Goal: Task Accomplishment & Management: Use online tool/utility

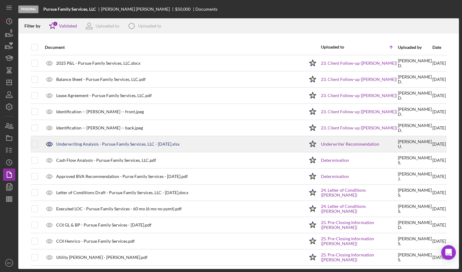
scroll to position [686, 0]
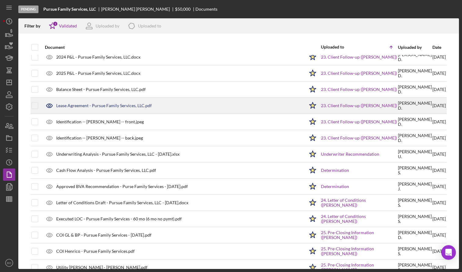
click at [82, 106] on div "Lease Agreement - Pursue Family Services, LLC.pdf" at bounding box center [104, 105] width 96 height 5
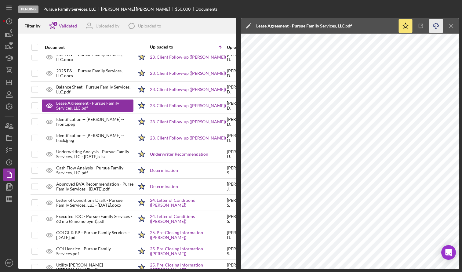
click at [436, 24] on icon "Icon/Download" at bounding box center [436, 26] width 14 height 14
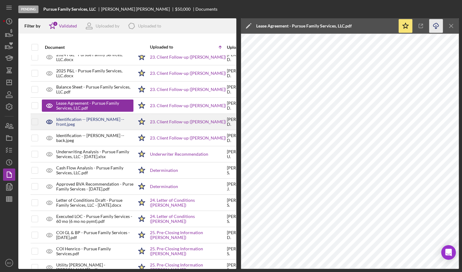
click at [76, 122] on div "Identification -- [PERSON_NAME] -- front.jpeg" at bounding box center [94, 122] width 77 height 10
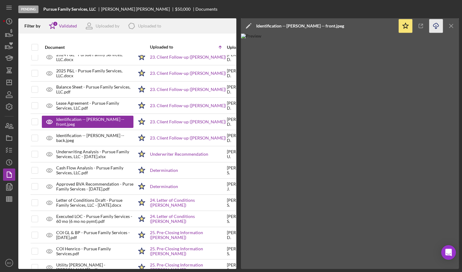
click at [434, 27] on icon "Icon/Download" at bounding box center [436, 26] width 14 height 14
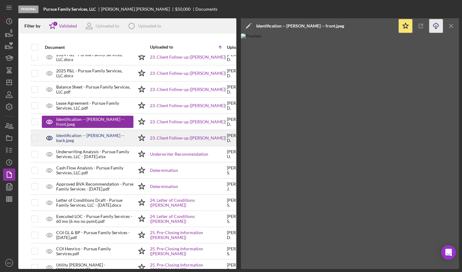
click at [80, 135] on div "Identification -- [PERSON_NAME] -- back.jpeg" at bounding box center [94, 138] width 77 height 10
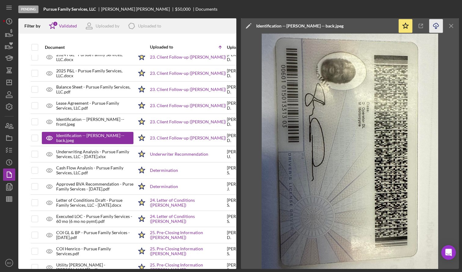
click at [438, 27] on icon "Icon/Download" at bounding box center [436, 26] width 14 height 14
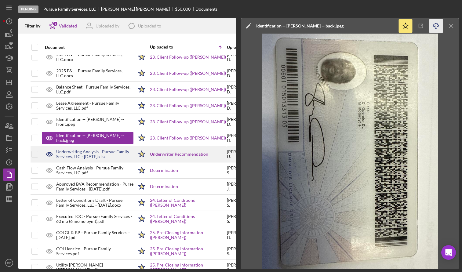
click at [63, 154] on div "Underwriting Analysis - Pursue Family Services, LLC - [DATE].xlsx" at bounding box center [94, 154] width 77 height 10
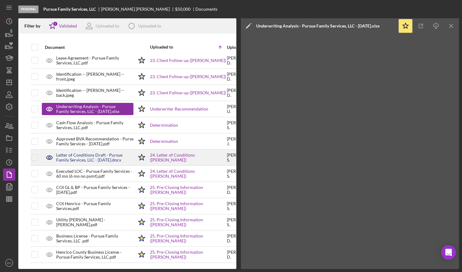
scroll to position [736, 0]
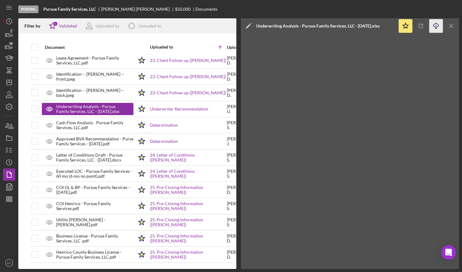
click at [435, 29] on icon "Icon/Download" at bounding box center [436, 26] width 14 height 14
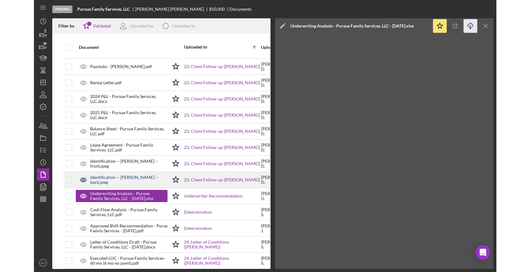
scroll to position [613, 0]
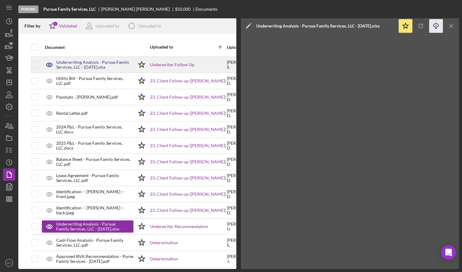
click at [91, 66] on div "Underwriting Analysis - Pursue Family Services, LLC - [DATE].xlsx" at bounding box center [94, 65] width 77 height 10
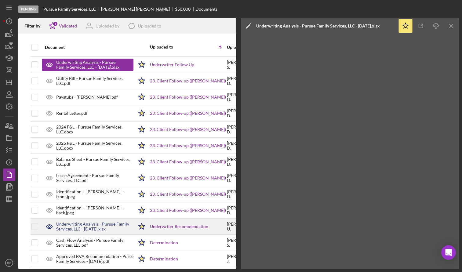
click at [67, 224] on div "Underwriting Analysis - Pursue Family Services, LLC - [DATE].xlsx" at bounding box center [94, 227] width 77 height 10
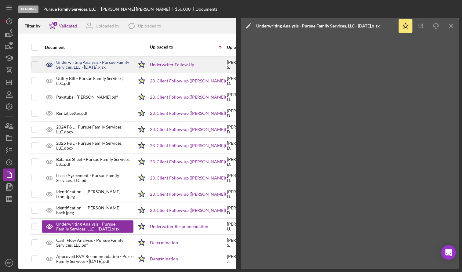
click at [67, 67] on div "Underwriting Analysis - Pursue Family Services, LLC - [DATE].xlsx" at bounding box center [94, 65] width 77 height 10
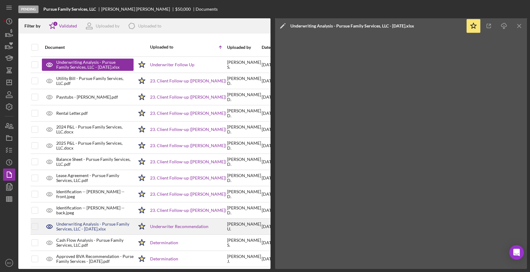
click at [82, 225] on div "Underwriting Analysis - Pursue Family Services, LLC - [DATE].xlsx" at bounding box center [94, 227] width 77 height 10
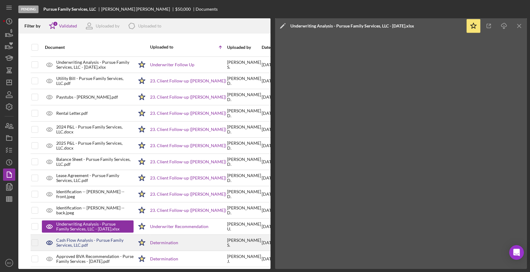
click at [81, 246] on div "Cash Flow Analysis - Pursue Family Services, LLC.pdf" at bounding box center [94, 243] width 77 height 10
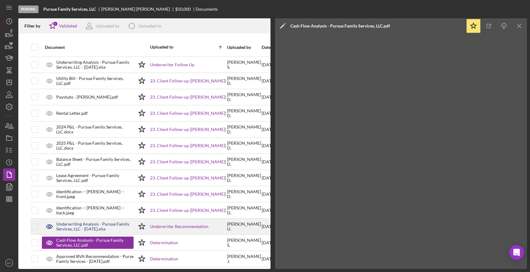
click at [82, 229] on div "Underwriting Analysis - Pursue Family Services, LLC - [DATE].xlsx" at bounding box center [94, 227] width 77 height 10
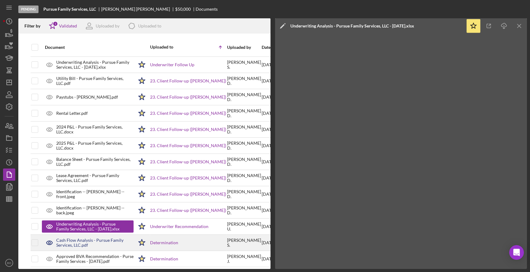
click at [83, 245] on div "Cash Flow Analysis - Pursue Family Services, LLC.pdf" at bounding box center [94, 243] width 77 height 10
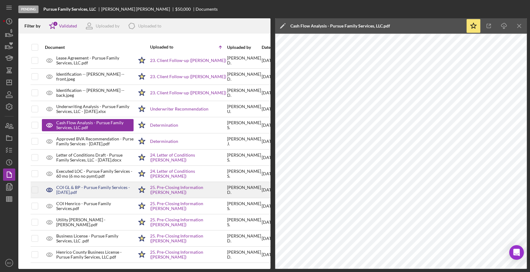
scroll to position [736, 0]
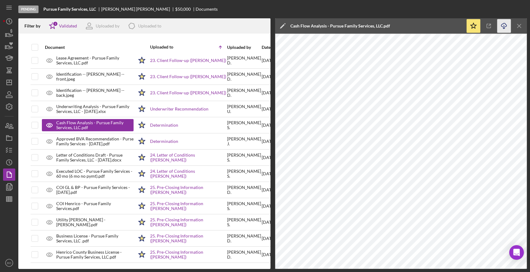
click at [462, 27] on icon "button" at bounding box center [503, 24] width 5 height 3
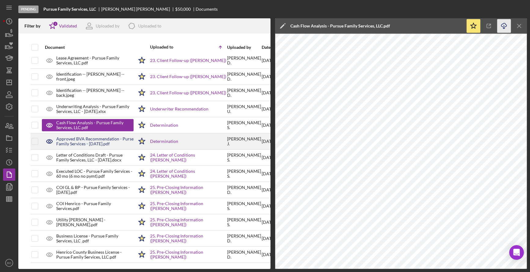
click at [75, 136] on div "Approved BVA Recommendation - Purse Family Services - [DATE].pdf" at bounding box center [94, 141] width 77 height 10
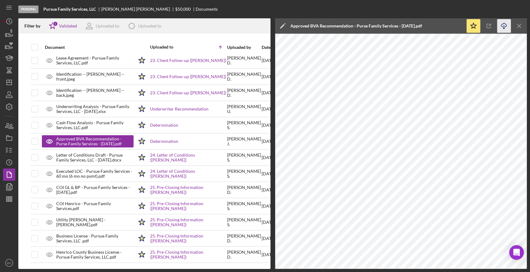
click at [462, 28] on polyline "button" at bounding box center [503, 28] width 2 height 1
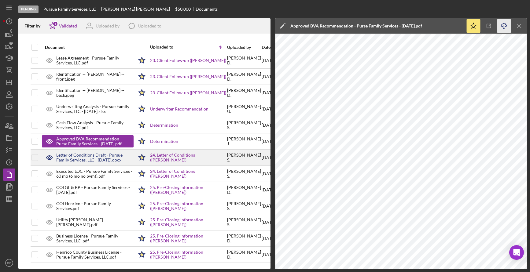
click at [75, 155] on div "Letter of Conditions Draft - Pursue Family Services, LLC - [DATE].docx" at bounding box center [94, 158] width 77 height 10
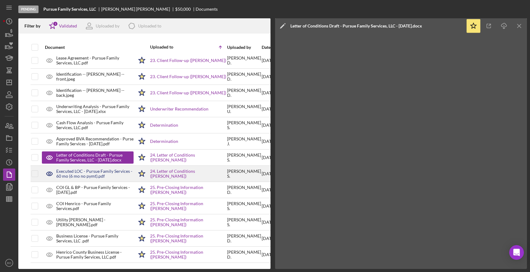
click at [114, 173] on div "Executed LOC - Pursue Family Services - 60 mo (6 mo no pymt).pdf" at bounding box center [94, 174] width 77 height 10
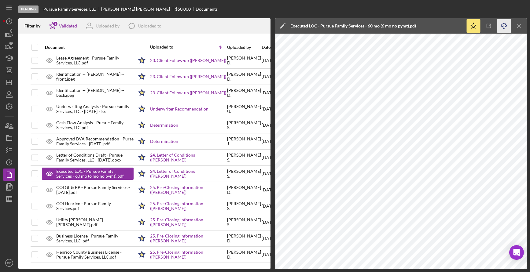
click at [462, 27] on icon "button" at bounding box center [503, 24] width 5 height 3
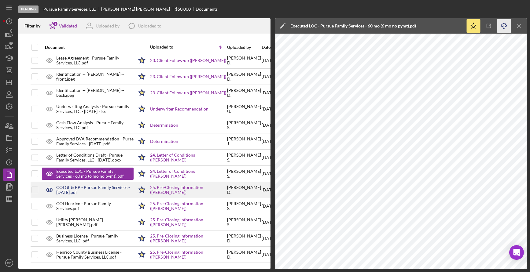
click at [82, 187] on div "COI GL & BP - Pursue Family Services - [DATE].pdf" at bounding box center [94, 190] width 77 height 10
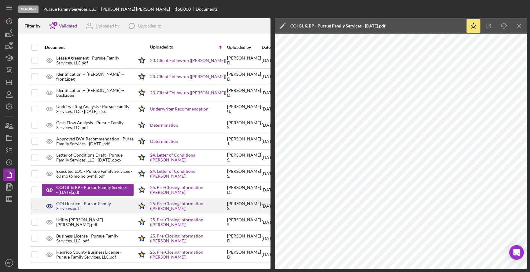
click at [82, 205] on div "COI Henrico - Pursue Family Services.pdf" at bounding box center [88, 205] width 92 height 15
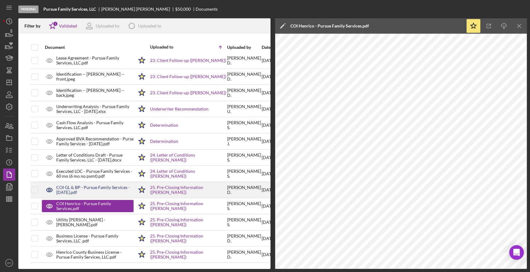
click at [95, 185] on div "COI GL & BP - Pursue Family Services - [DATE].pdf" at bounding box center [94, 190] width 77 height 10
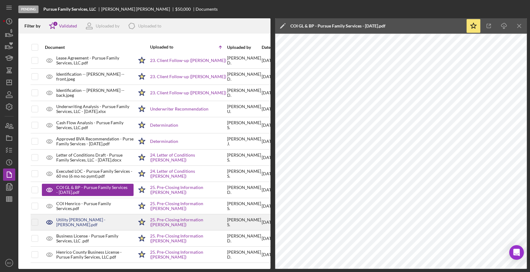
click at [87, 218] on div "Utility [PERSON_NAME] - [PERSON_NAME].pdf" at bounding box center [94, 222] width 77 height 10
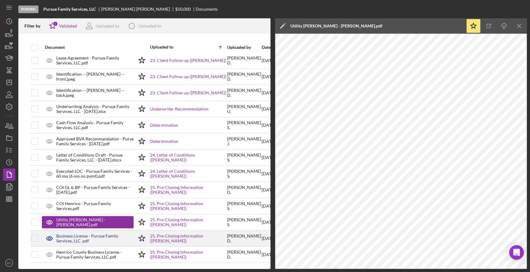
click at [79, 236] on div "Business License - Pursue Family Services, LLC .pdf" at bounding box center [94, 239] width 77 height 10
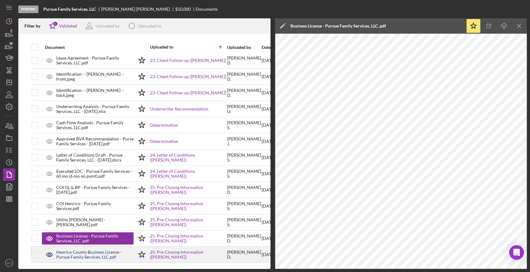
click at [79, 252] on div "Henrico County Business License - Pursue Family Services, LLC.pdf" at bounding box center [94, 255] width 77 height 10
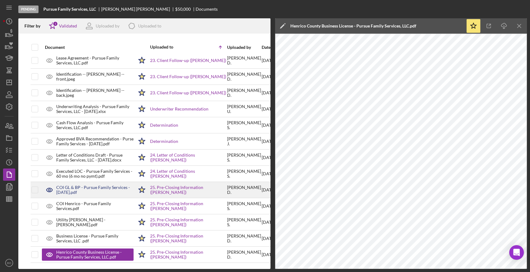
click at [100, 188] on div "COI GL & BP - Pursue Family Services - [DATE].pdf" at bounding box center [94, 190] width 77 height 10
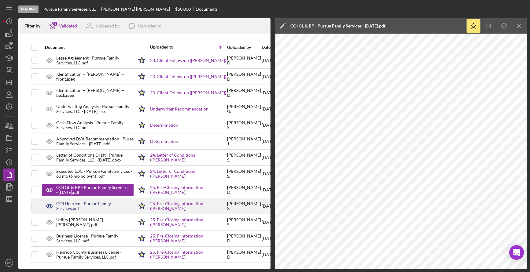
click at [89, 201] on div "COI Henrico - Pursue Family Services.pdf" at bounding box center [94, 206] width 77 height 10
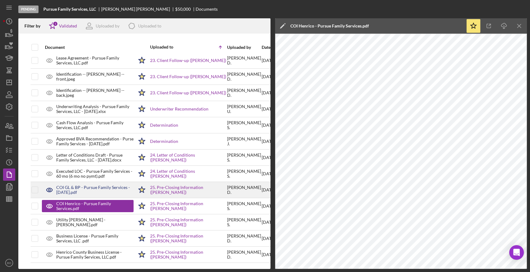
click at [93, 185] on div "COI GL & BP - Pursue Family Services - [DATE].pdf" at bounding box center [94, 190] width 77 height 10
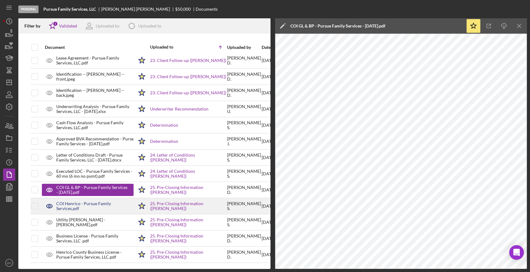
click at [95, 203] on div "COI Henrico - Pursue Family Services.pdf" at bounding box center [94, 206] width 77 height 10
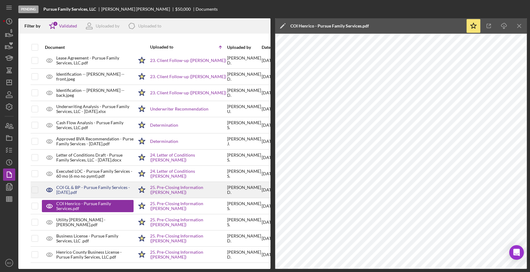
click at [95, 185] on div "COI GL & BP - Pursue Family Services - [DATE].pdf" at bounding box center [94, 190] width 77 height 10
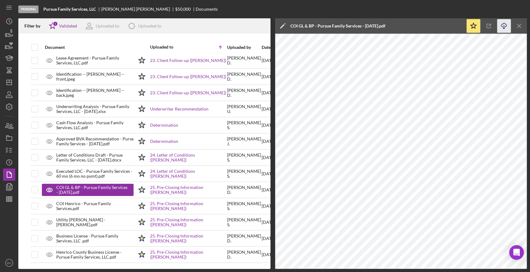
click at [462, 27] on icon "Icon/Download" at bounding box center [504, 26] width 14 height 14
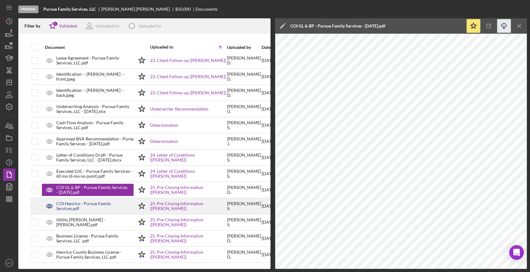
click at [102, 201] on div "COI Henrico - Pursue Family Services.pdf" at bounding box center [94, 206] width 77 height 10
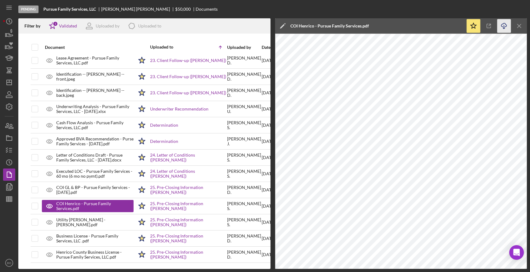
click at [462, 28] on polyline "button" at bounding box center [503, 28] width 2 height 1
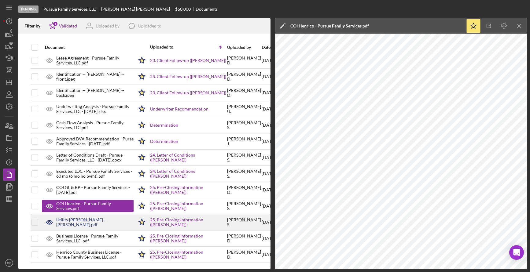
click at [77, 218] on div "Utility [PERSON_NAME] - [PERSON_NAME].pdf" at bounding box center [94, 222] width 77 height 10
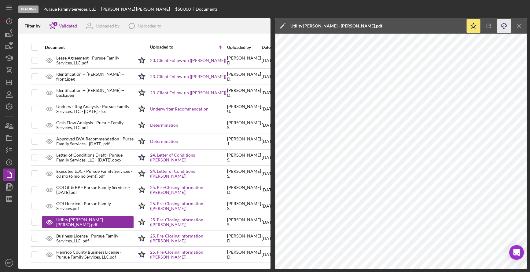
click at [462, 23] on icon "Icon/Download" at bounding box center [504, 26] width 14 height 14
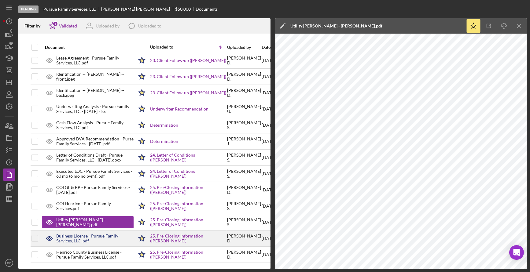
click at [82, 237] on div "Business License - Pursue Family Services, LLC .pdf" at bounding box center [94, 239] width 77 height 10
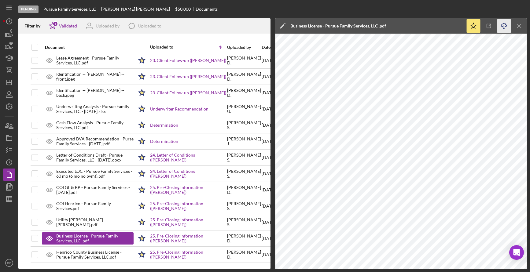
click at [462, 28] on line "button" at bounding box center [504, 26] width 0 height 3
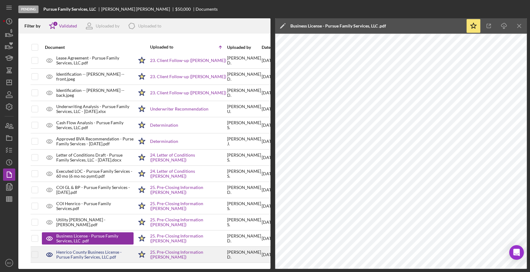
click at [83, 253] on div "Henrico County Business License - Pursue Family Services, LLC.pdf" at bounding box center [94, 255] width 77 height 10
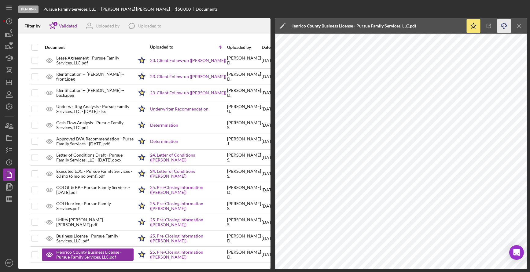
click at [462, 28] on icon "Icon/Download" at bounding box center [504, 26] width 14 height 14
click at [462, 26] on icon "Icon/Menu Close" at bounding box center [519, 26] width 14 height 14
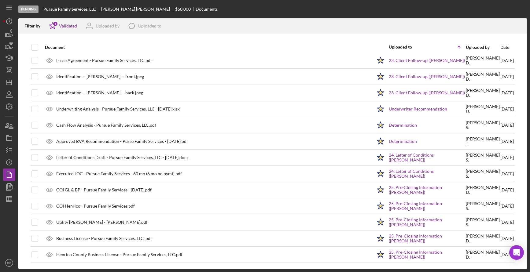
scroll to position [731, 0]
click at [11, 193] on icon "button" at bounding box center [9, 186] width 15 height 15
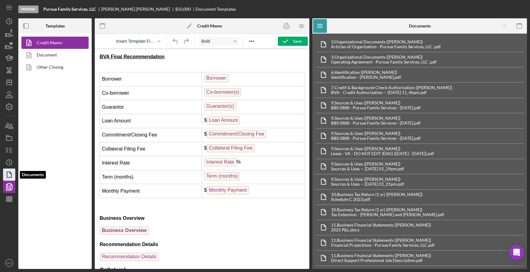
click at [9, 173] on icon "button" at bounding box center [9, 174] width 15 height 15
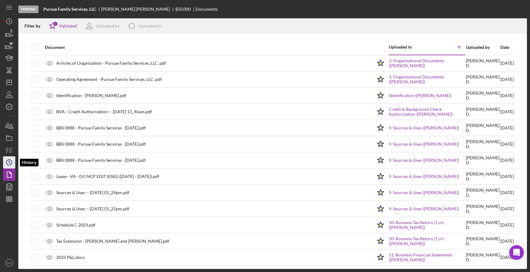
click at [10, 162] on icon "Icon/History" at bounding box center [9, 162] width 15 height 15
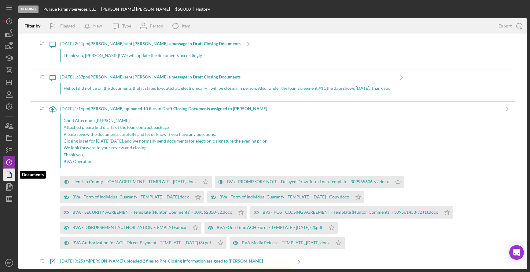
click at [9, 175] on icon "button" at bounding box center [9, 174] width 15 height 15
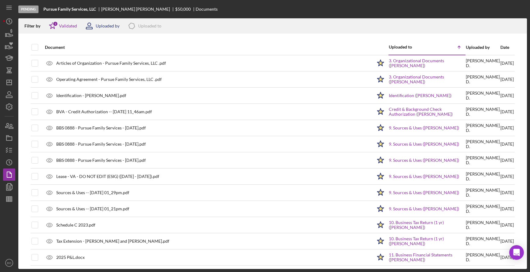
click at [104, 27] on div "Uploaded by" at bounding box center [108, 26] width 24 height 5
click at [145, 24] on div "Uploaded to" at bounding box center [149, 26] width 23 height 5
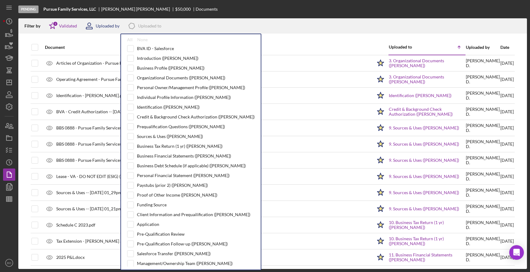
click at [118, 24] on div "Uploaded by" at bounding box center [108, 26] width 24 height 5
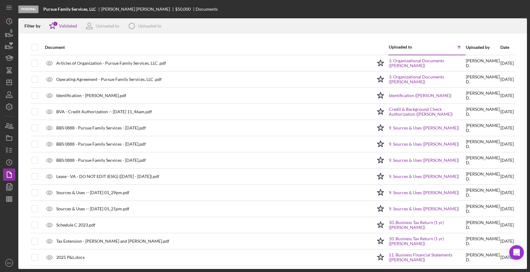
click at [195, 11] on div "Documents" at bounding box center [206, 9] width 22 height 5
click at [151, 28] on div "Uploaded to" at bounding box center [149, 26] width 23 height 5
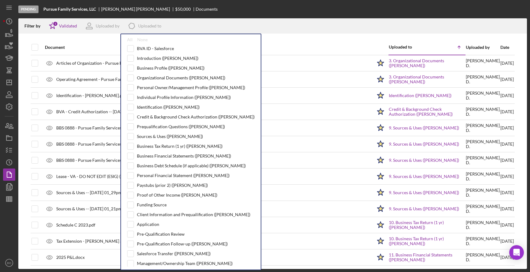
click at [198, 23] on div "Filter by Icon/Star 1 Validated Uploaded by Icon/Product Uploaded to All None B…" at bounding box center [272, 25] width 508 height 15
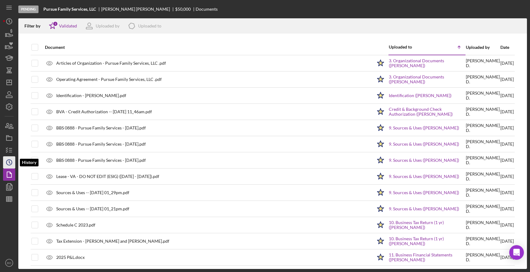
click at [9, 165] on icon "Icon/History" at bounding box center [9, 162] width 15 height 15
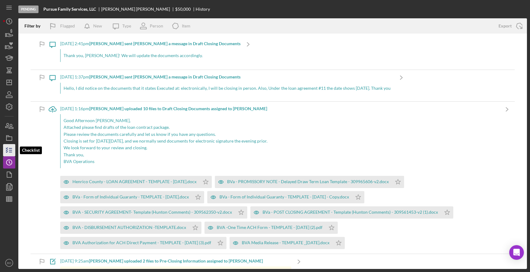
click at [9, 154] on icon "button" at bounding box center [9, 150] width 15 height 15
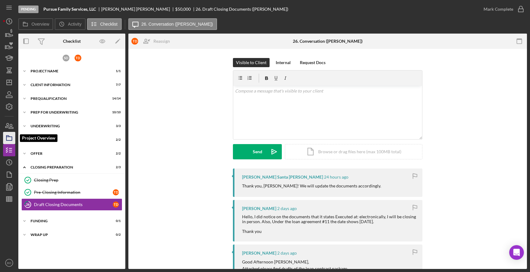
click at [13, 140] on icon "button" at bounding box center [9, 137] width 15 height 15
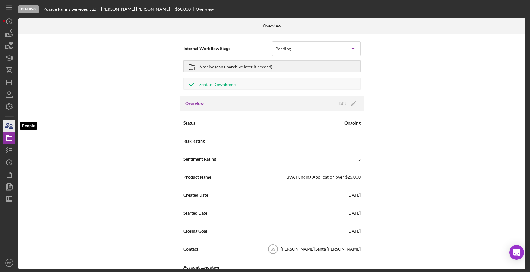
click at [12, 129] on icon "button" at bounding box center [11, 126] width 4 height 4
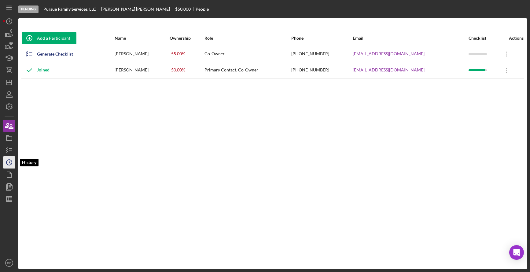
click at [10, 162] on icon "Icon/History" at bounding box center [9, 162] width 15 height 15
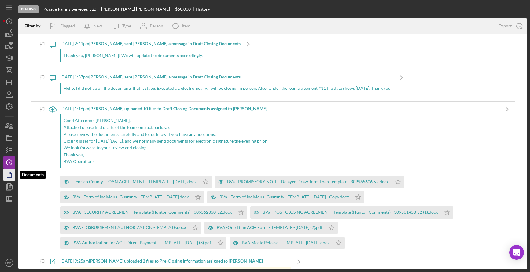
click at [9, 174] on icon "button" at bounding box center [9, 174] width 15 height 15
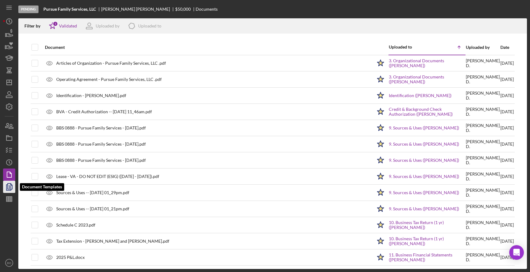
click at [11, 188] on icon "button" at bounding box center [9, 186] width 15 height 15
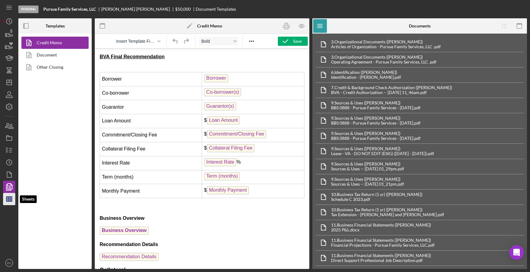
click at [9, 198] on line "button" at bounding box center [8, 198] width 5 height 0
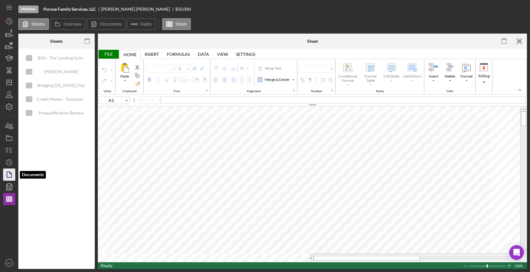
type input "Arial"
type input "10"
type input "C27"
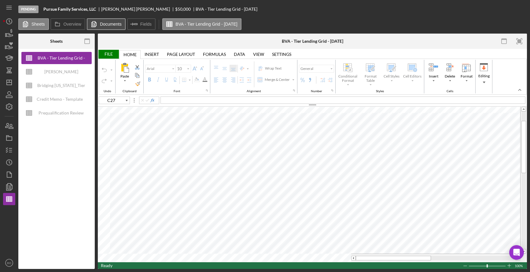
click at [112, 27] on button "Documents" at bounding box center [106, 24] width 39 height 12
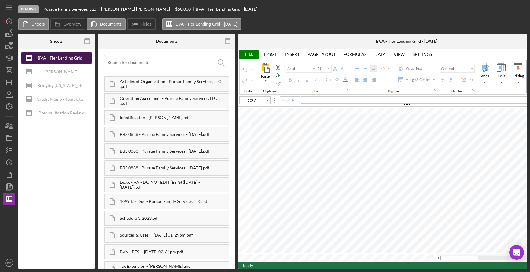
click at [58, 56] on div "BVA - Tier Lending Grid - [DATE]" at bounding box center [61, 58] width 49 height 12
click at [85, 41] on rect "button" at bounding box center [87, 41] width 5 height 5
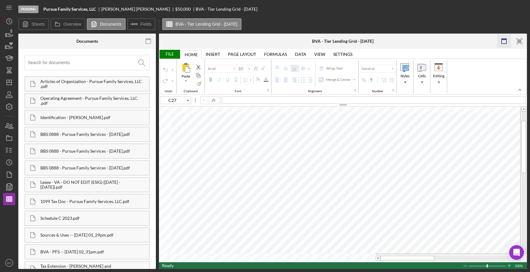
click at [462, 40] on rect "button" at bounding box center [503, 41] width 5 height 5
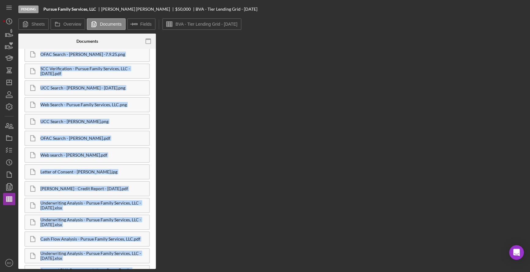
scroll to position [781, 0]
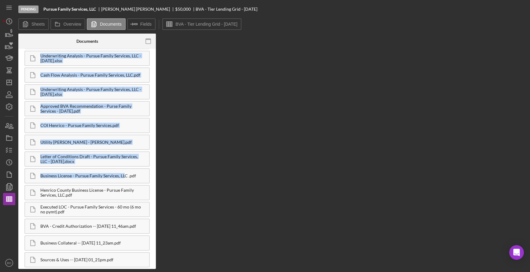
drag, startPoint x: 24, startPoint y: 75, endPoint x: 123, endPoint y: 280, distance: 227.8
click at [123, 272] on html "Pending Pursue Family Services, LLC [PERSON_NAME] $50,000 BVA - Tier Lending Gr…" at bounding box center [265, 136] width 530 height 272
copy div "Articles of Organization - Pursue Family Services, LLC .pdf Operating Agreement…"
click at [10, 82] on line "button" at bounding box center [9, 82] width 5 height 0
